Goal: Information Seeking & Learning: Learn about a topic

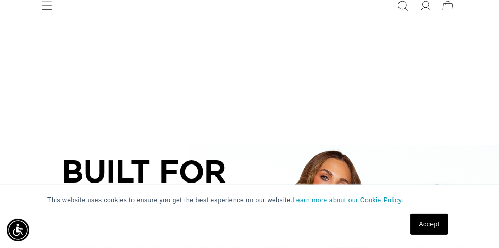
scroll to position [0, 445]
click at [430, 226] on link "Accept" at bounding box center [430, 224] width 38 height 21
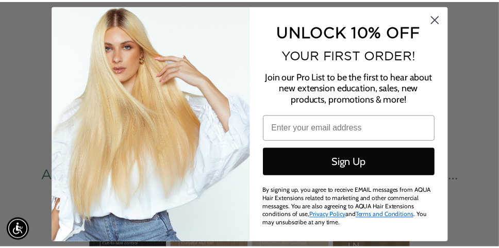
scroll to position [0, 0]
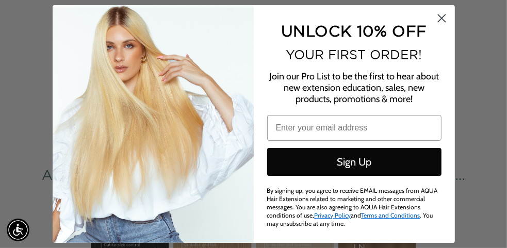
click at [443, 18] on circle "Close dialog" at bounding box center [441, 18] width 17 height 17
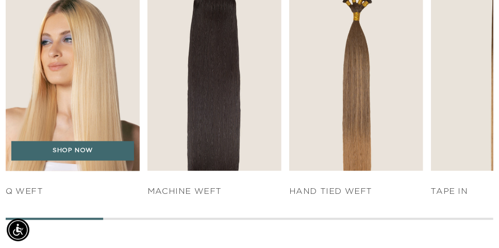
scroll to position [0, 445]
click at [91, 73] on img "1 / 7" at bounding box center [73, 69] width 141 height 215
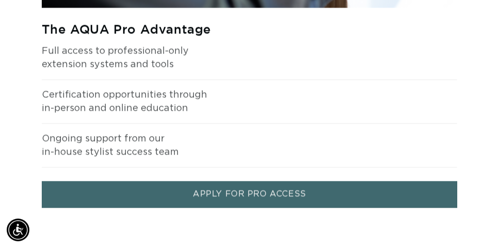
scroll to position [0, 0]
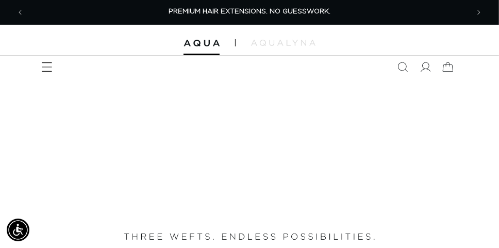
click at [50, 66] on icon "Menu" at bounding box center [46, 67] width 11 height 11
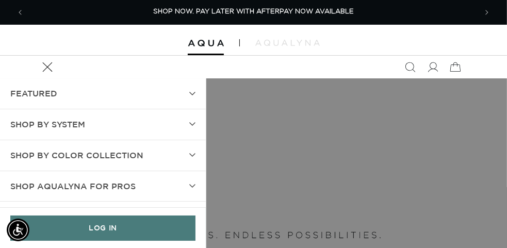
click at [75, 127] on span "SHOP BY SYSTEM" at bounding box center [47, 124] width 75 height 15
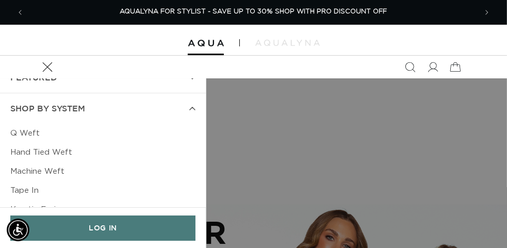
click at [58, 149] on link "Hand Tied Weft" at bounding box center [102, 152] width 185 height 19
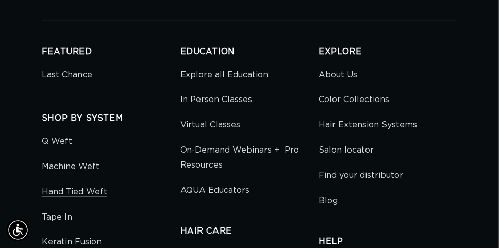
scroll to position [0, 889]
click at [65, 141] on link "Q Weft" at bounding box center [57, 144] width 30 height 20
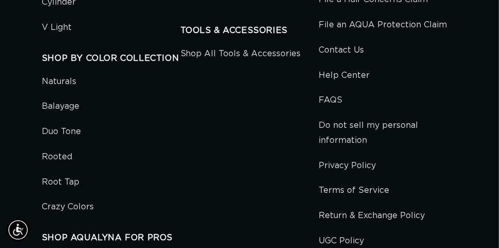
scroll to position [3240, 0]
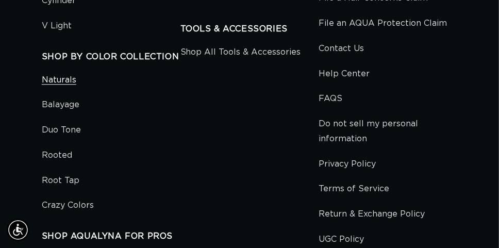
click at [74, 82] on link "Naturals" at bounding box center [59, 83] width 35 height 20
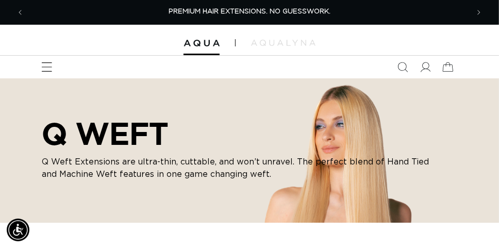
click at [49, 68] on icon "Menu" at bounding box center [46, 67] width 11 height 11
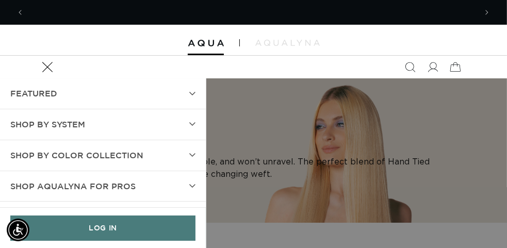
scroll to position [0, 452]
click at [327, 54] on div at bounding box center [253, 40] width 507 height 31
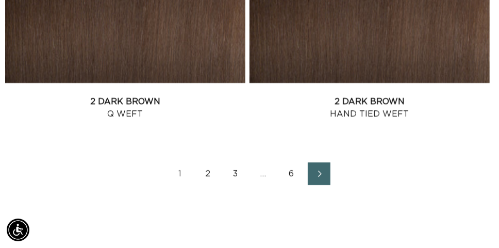
scroll to position [0, 889]
click at [211, 174] on link "2" at bounding box center [208, 174] width 23 height 23
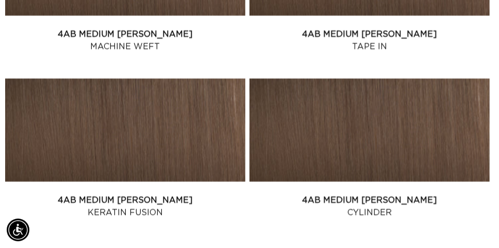
scroll to position [0, 889]
